Goal: Information Seeking & Learning: Compare options

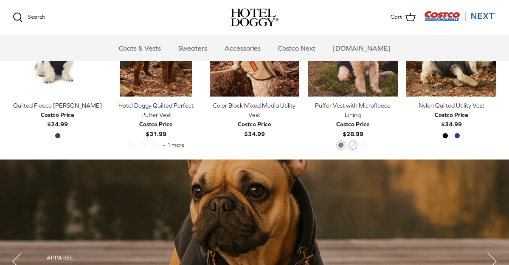
scroll to position [383, 0]
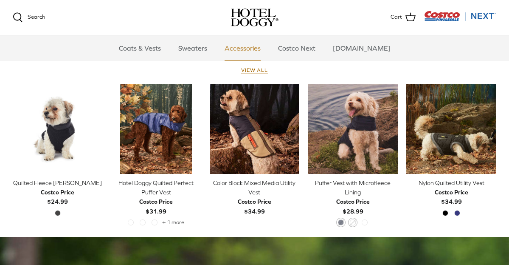
click at [251, 47] on link "Accessories" at bounding box center [242, 47] width 51 height 25
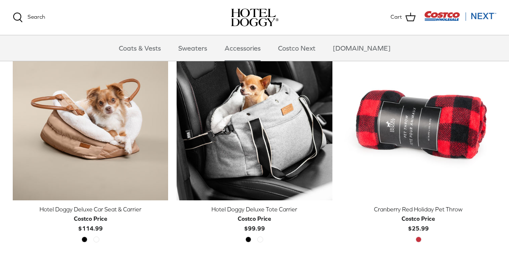
scroll to position [217, 0]
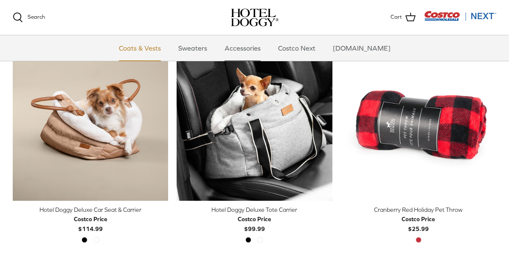
click at [147, 45] on link "Coats & Vests" at bounding box center [139, 47] width 57 height 25
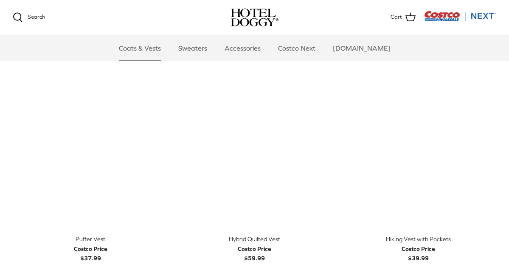
scroll to position [1276, 0]
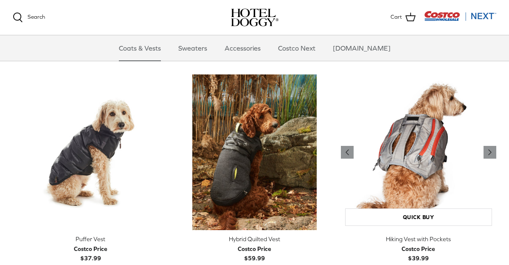
click at [369, 180] on img "Hiking Vest with Pockets" at bounding box center [418, 151] width 155 height 155
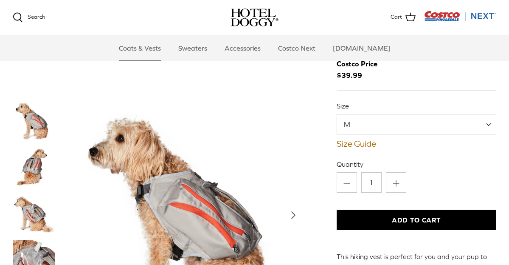
scroll to position [44, 0]
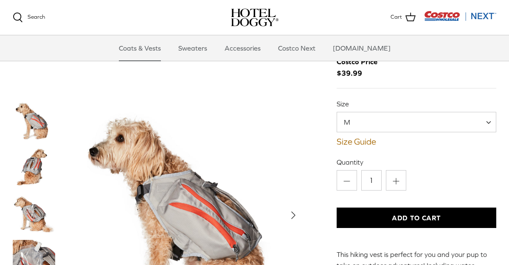
click at [488, 118] on span at bounding box center [491, 122] width 8 height 20
click at [164, 51] on link "Coats & Vests" at bounding box center [139, 47] width 57 height 25
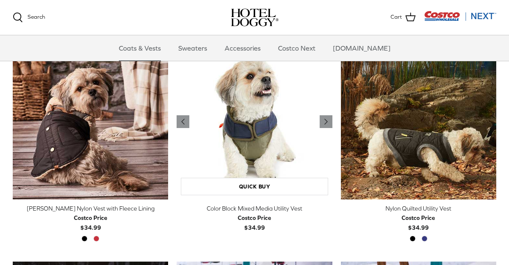
scroll to position [222, 0]
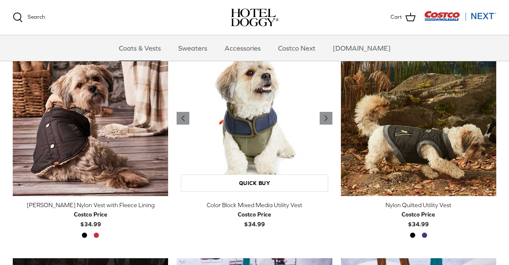
click at [234, 96] on img "Color Block Mixed Media Utility Vest" at bounding box center [254, 117] width 155 height 155
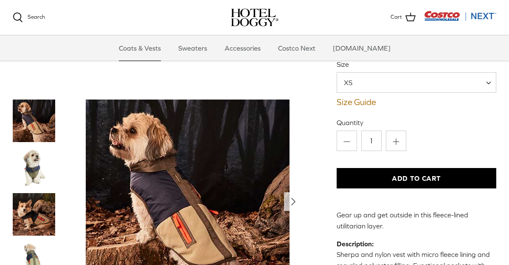
scroll to position [84, 0]
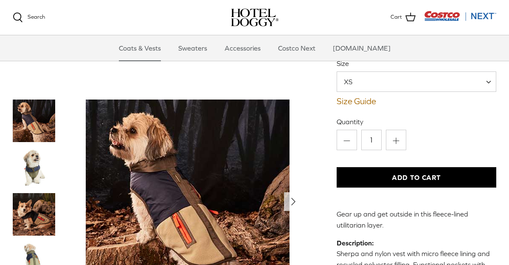
click at [490, 80] on span at bounding box center [491, 81] width 8 height 20
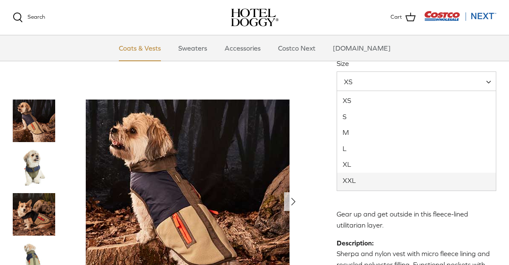
click at [163, 47] on link "Coats & Vests" at bounding box center [139, 47] width 57 height 25
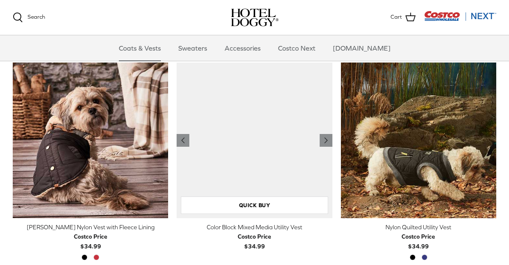
scroll to position [202, 0]
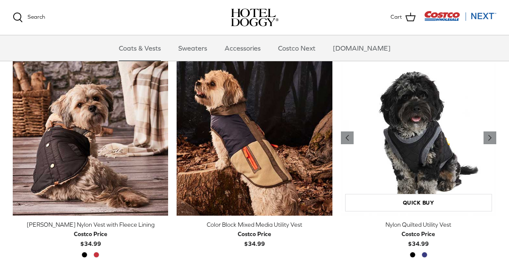
click at [429, 117] on img "Nylon Quilted Utility Vest" at bounding box center [418, 137] width 155 height 155
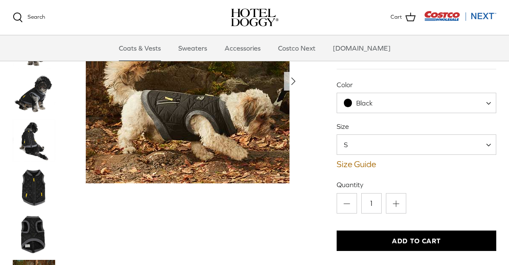
scroll to position [65, 0]
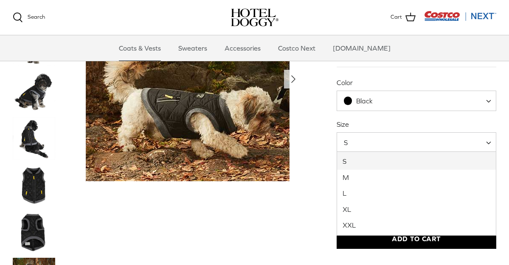
click at [490, 141] on span at bounding box center [491, 142] width 8 height 20
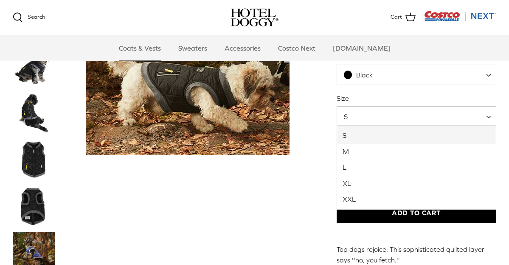
scroll to position [91, 0]
click at [150, 46] on link "Coats & Vests" at bounding box center [139, 47] width 57 height 25
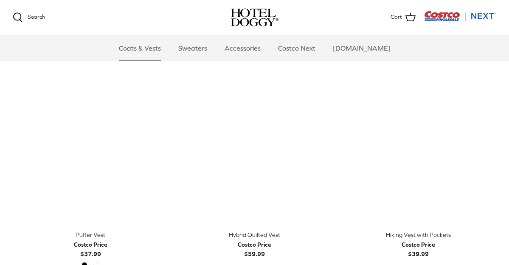
scroll to position [1281, 0]
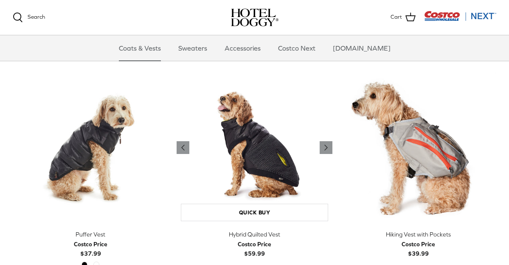
click at [239, 152] on img "Hybrid Quilted Vest" at bounding box center [254, 147] width 155 height 155
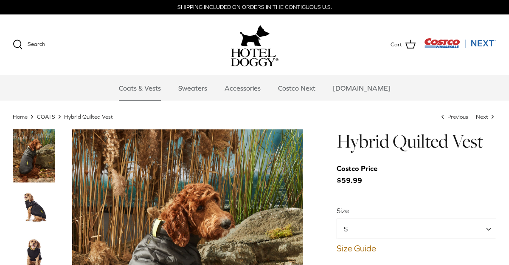
click at [487, 228] on span at bounding box center [491, 228] width 8 height 20
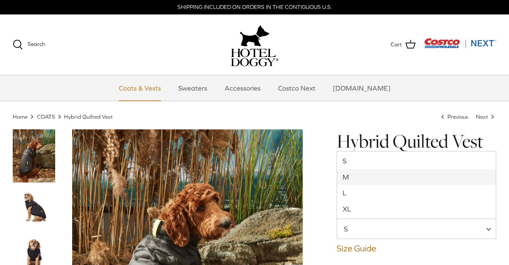
click at [144, 90] on link "Coats & Vests" at bounding box center [139, 87] width 57 height 25
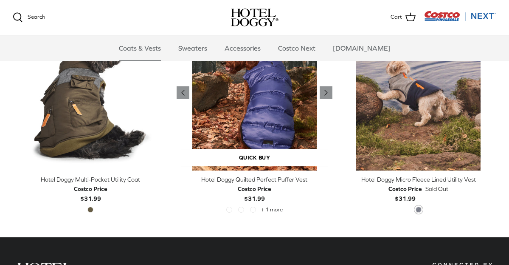
scroll to position [1581, 0]
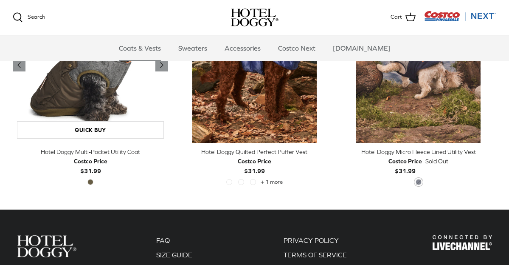
click at [91, 94] on img "Hotel Doggy Multi-Pocket Utility Coat" at bounding box center [90, 64] width 155 height 155
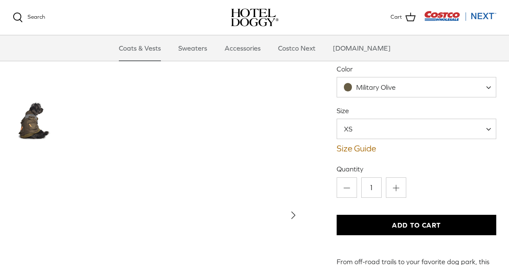
scroll to position [79, 0]
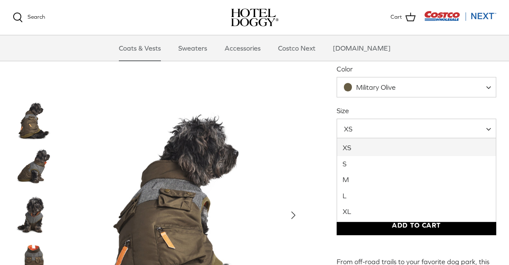
click at [489, 123] on span at bounding box center [491, 128] width 8 height 20
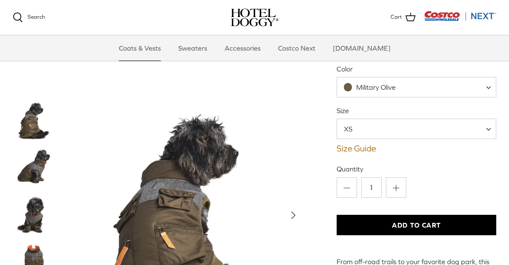
click at [254, 11] on img at bounding box center [255, 17] width 48 height 18
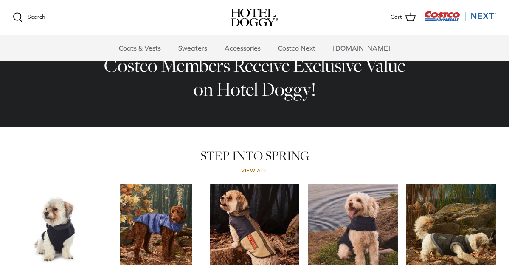
scroll to position [284, 0]
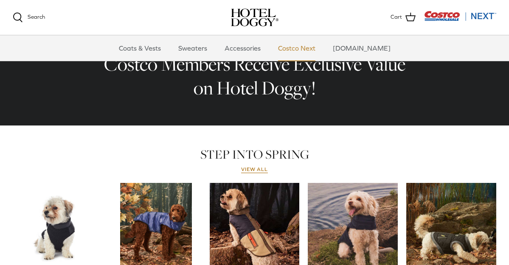
click at [299, 44] on link "Costco Next" at bounding box center [296, 47] width 53 height 25
